Goal: Navigation & Orientation: Find specific page/section

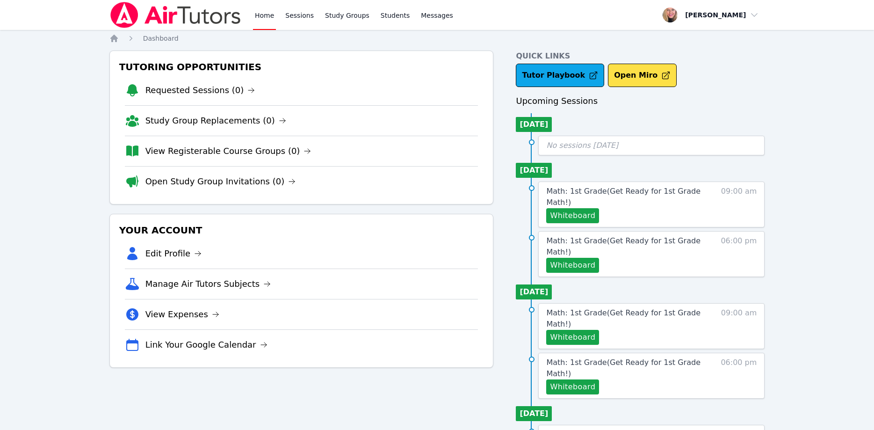
scroll to position [44, 0]
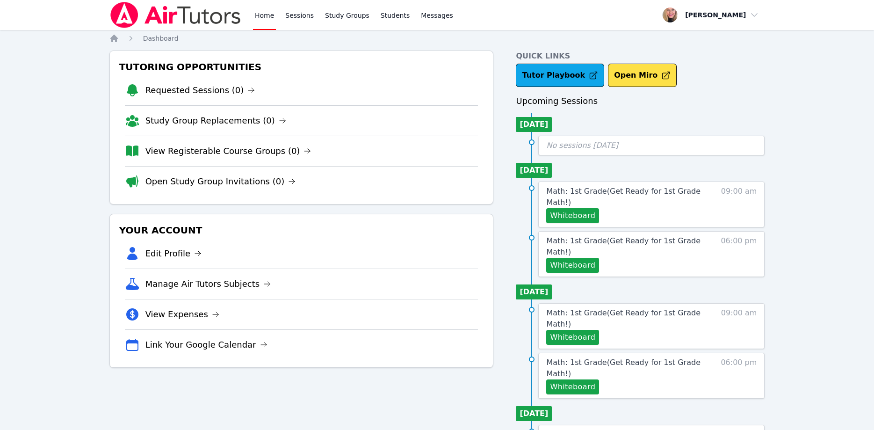
scroll to position [44, 0]
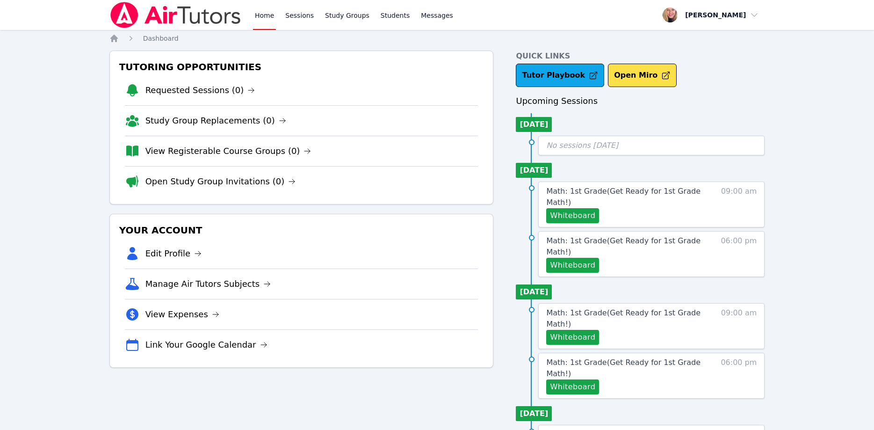
scroll to position [44, 0]
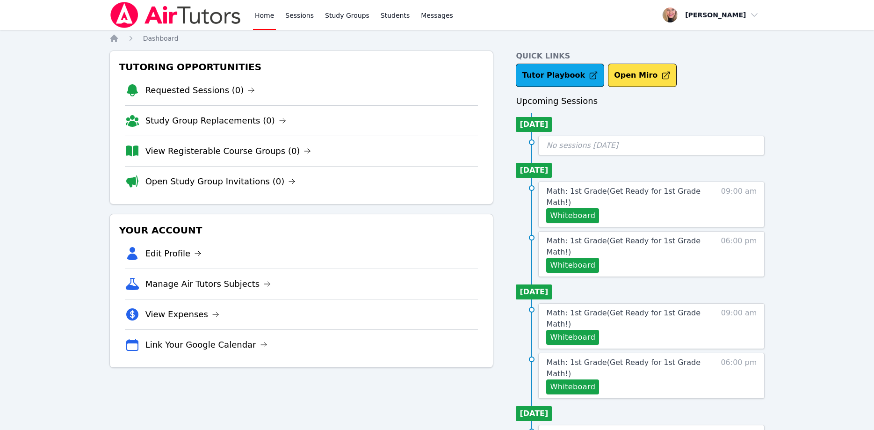
scroll to position [44, 0]
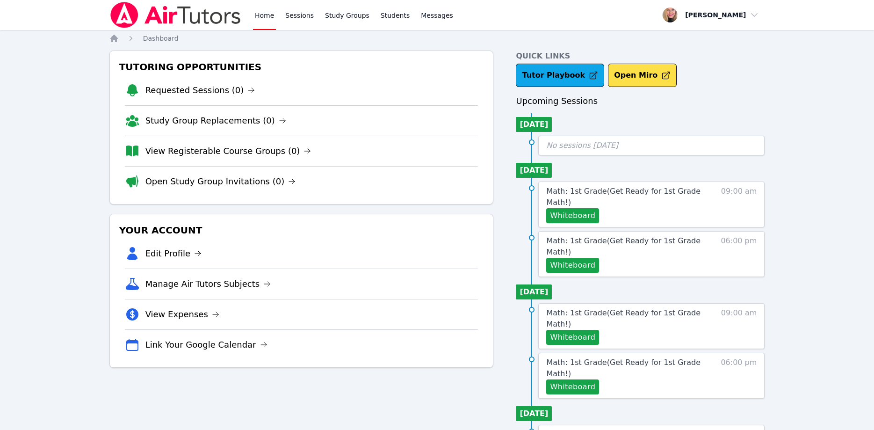
scroll to position [44, 0]
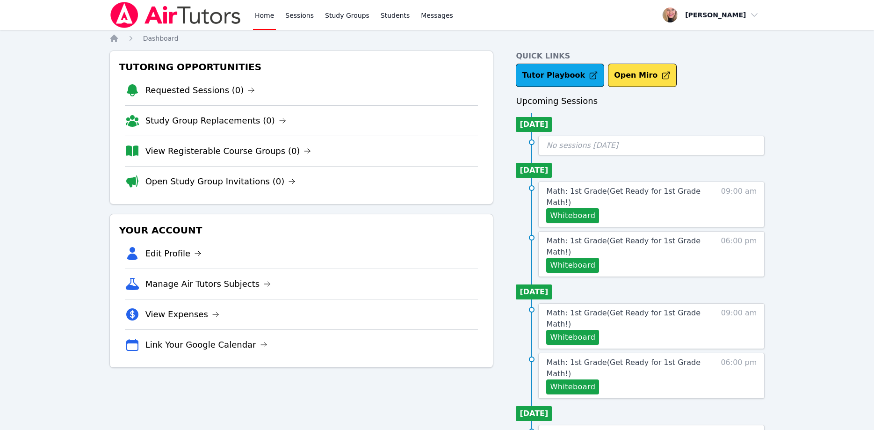
scroll to position [44, 0]
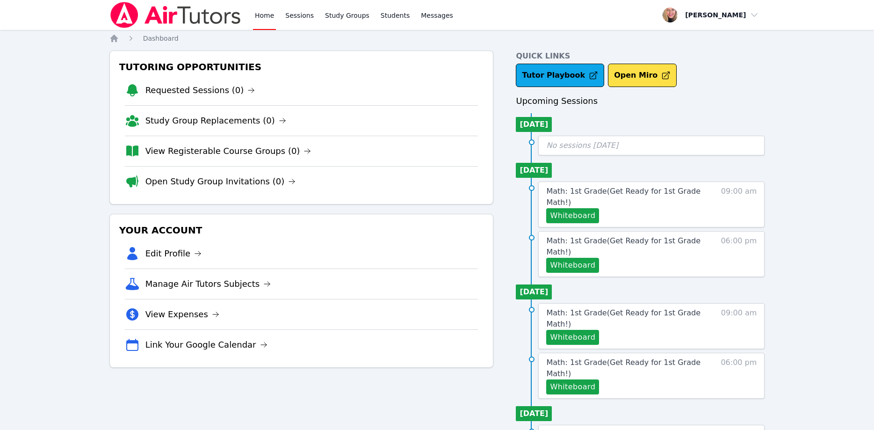
scroll to position [44, 0]
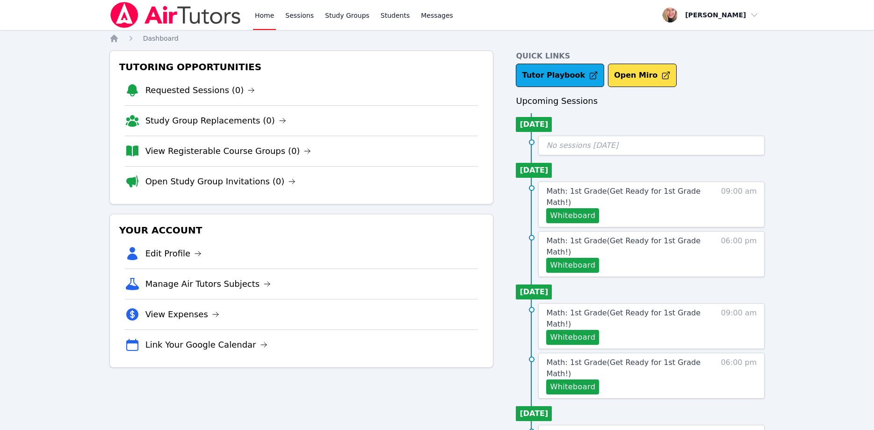
scroll to position [44, 0]
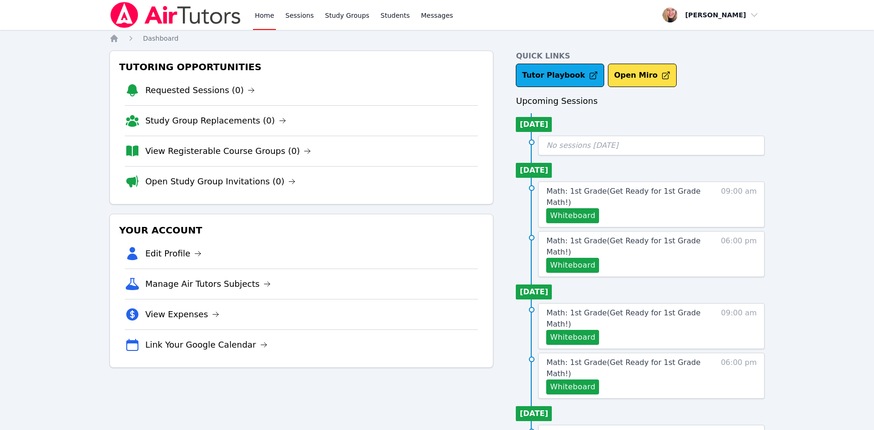
scroll to position [44, 0]
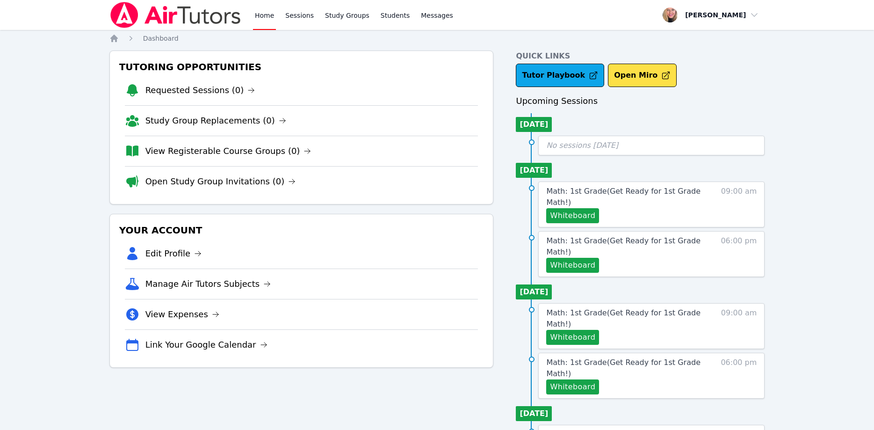
scroll to position [44, 0]
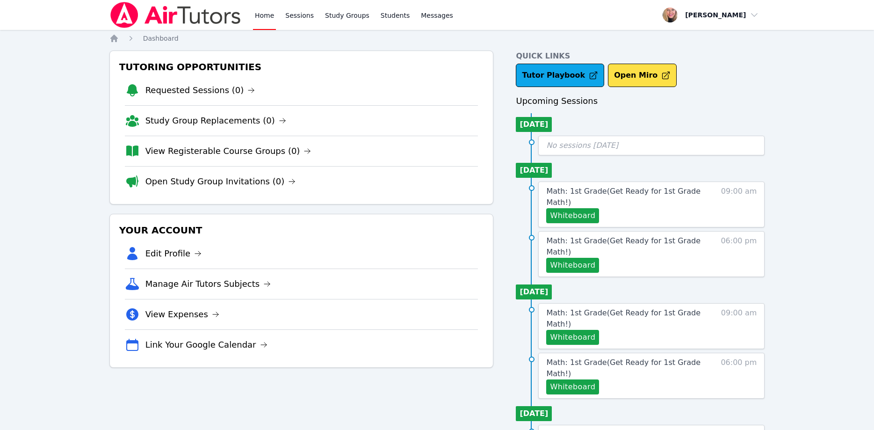
scroll to position [44, 0]
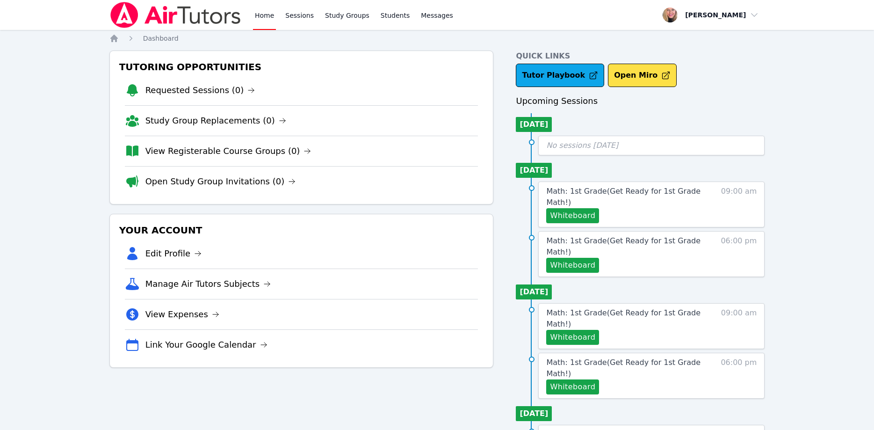
scroll to position [44, 0]
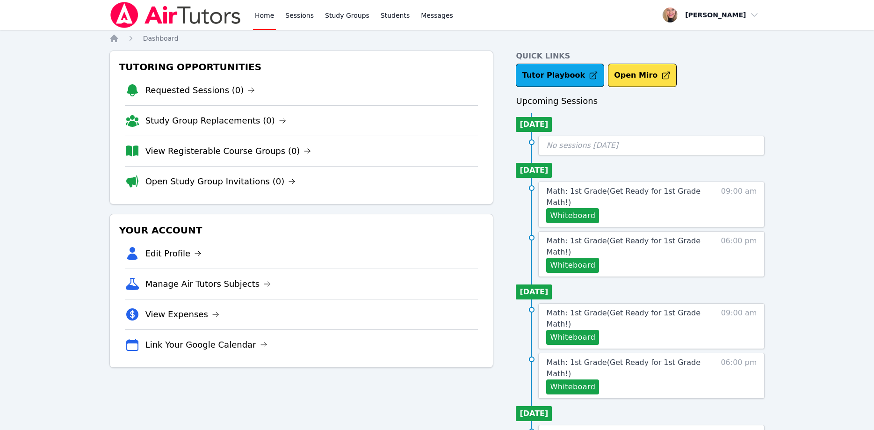
scroll to position [44, 0]
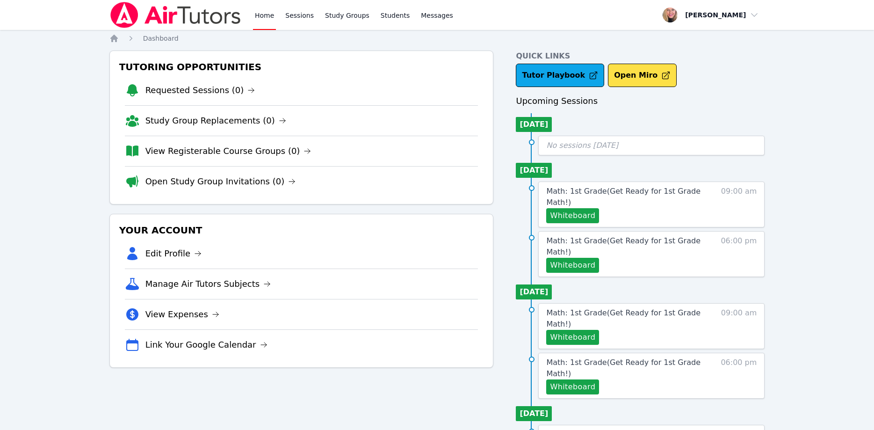
scroll to position [44, 0]
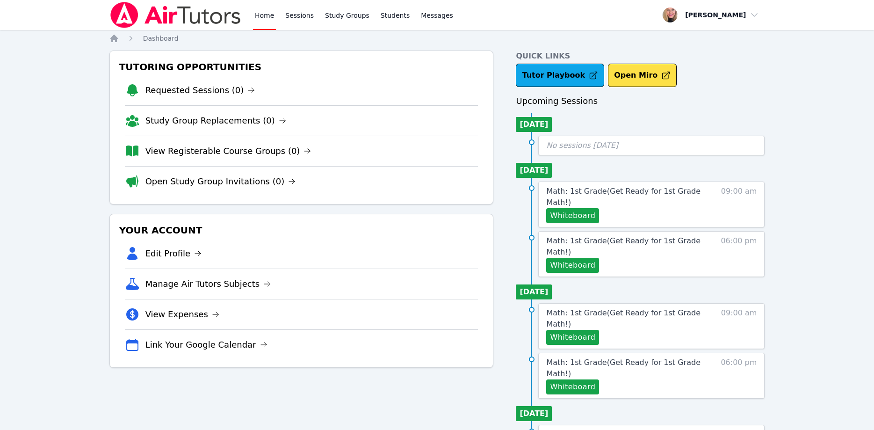
scroll to position [44, 0]
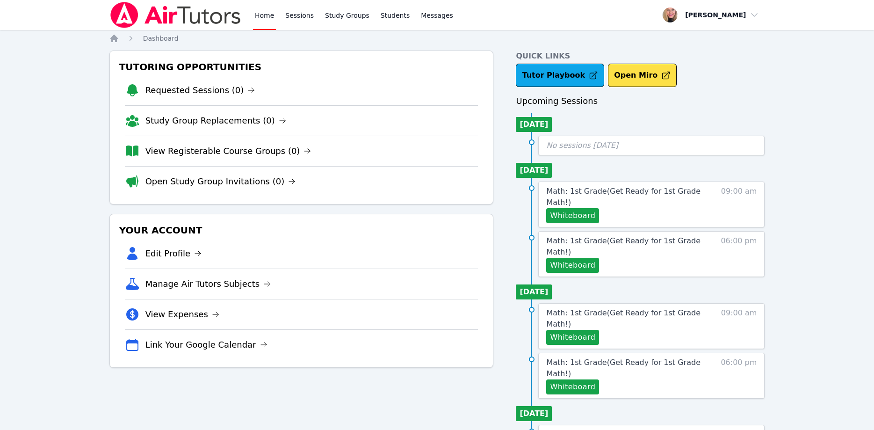
scroll to position [44, 0]
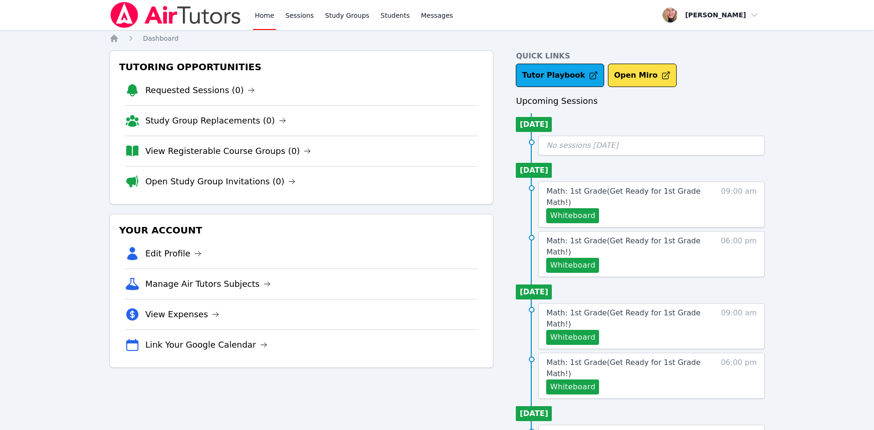
scroll to position [44, 0]
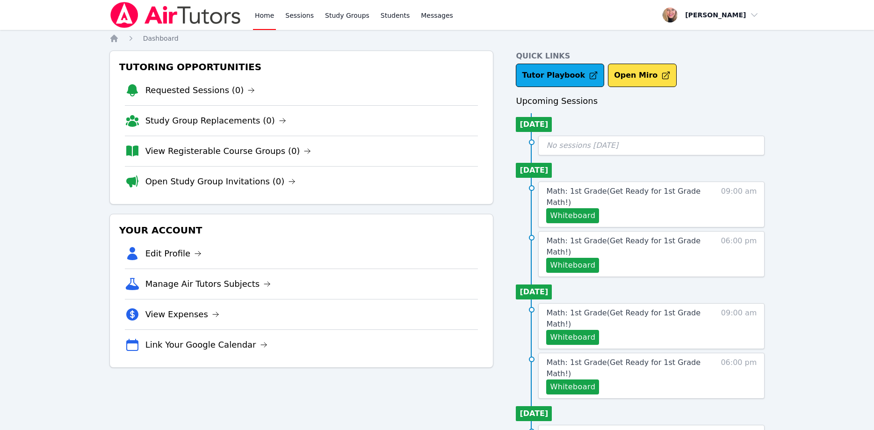
scroll to position [44, 0]
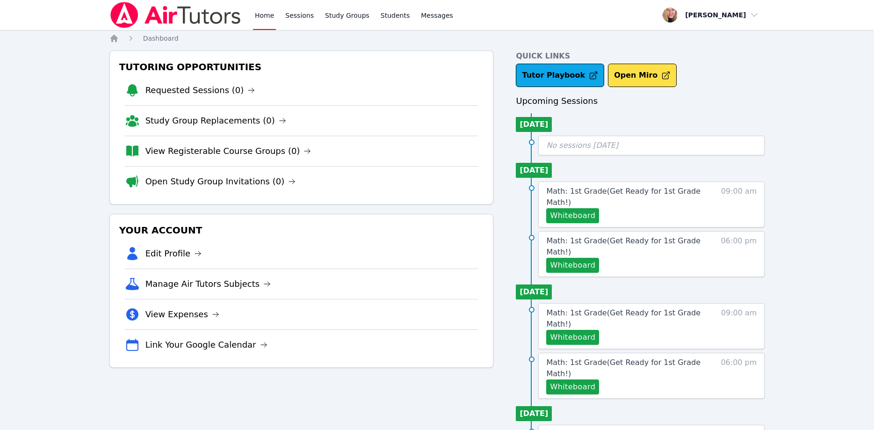
scroll to position [44, 0]
